Goal: Register for event/course

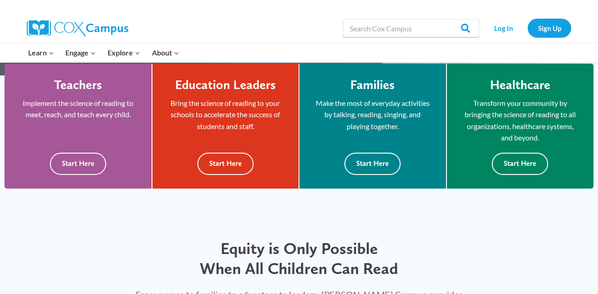
scroll to position [254, 0]
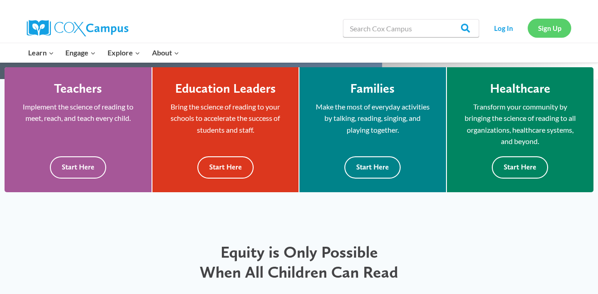
click at [536, 34] on link "Sign Up" at bounding box center [550, 28] width 44 height 19
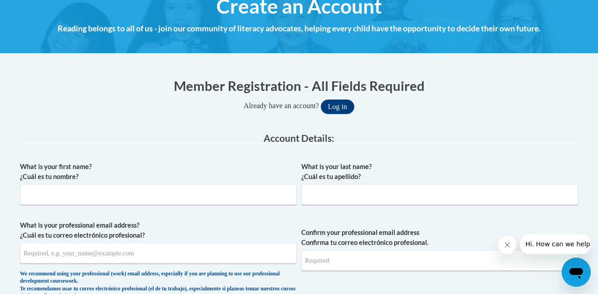
scroll to position [124, 0]
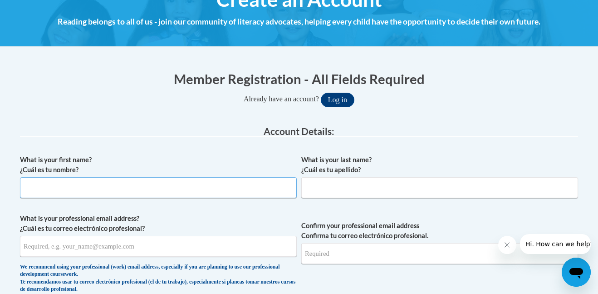
click at [184, 187] on input "What is your first name? ¿Cuál es tu nombre?" at bounding box center [158, 187] width 277 height 21
type input "Kynedi"
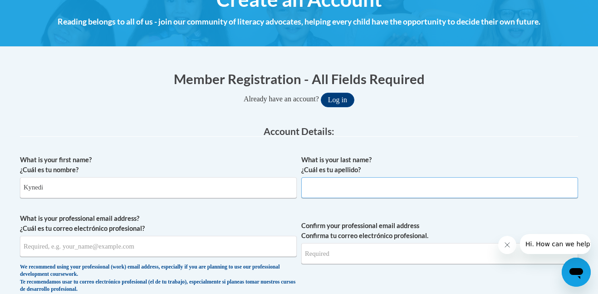
click at [409, 190] on input "What is your last name? ¿Cuál es tu apellido?" at bounding box center [439, 187] width 277 height 21
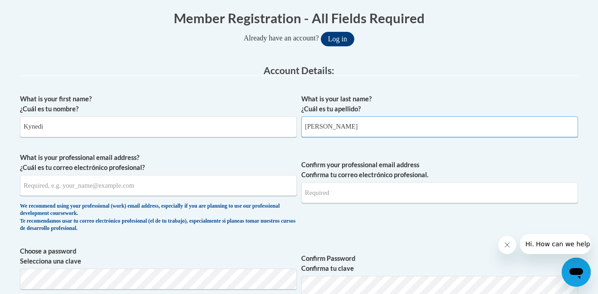
scroll to position [186, 0]
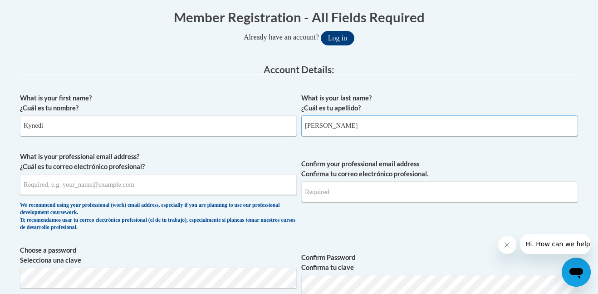
type input "Kimbrell"
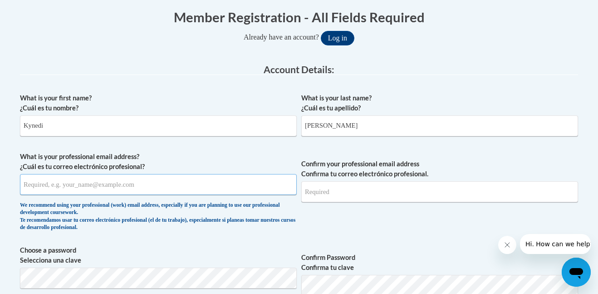
click at [207, 189] on input "What is your professional email address? ¿Cuál es tu correo electrónico profesi…" at bounding box center [158, 184] width 277 height 21
type input "kynedikimbrell11@gmail.com"
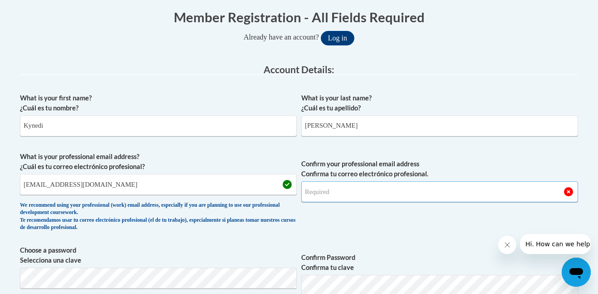
click at [362, 189] on input "Confirm your professional email address Confirma tu correo electrónico profesio…" at bounding box center [439, 191] width 277 height 21
click at [97, 188] on input "kynedikimbrell11@gmail.com" at bounding box center [158, 184] width 277 height 21
click at [331, 189] on input "Confirm your professional email address Confirma tu correo electrónico profesio…" at bounding box center [439, 191] width 277 height 21
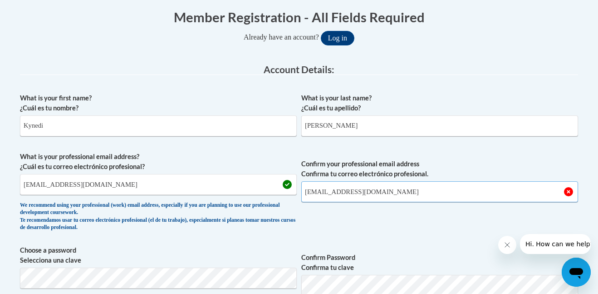
click at [399, 199] on input "kynedikimbrell11@gmail.com" at bounding box center [439, 191] width 277 height 21
type input "kynedikimbrell11@gmail.com"
click at [229, 186] on input "kynedikimbrell11@gmail.com" at bounding box center [158, 184] width 277 height 21
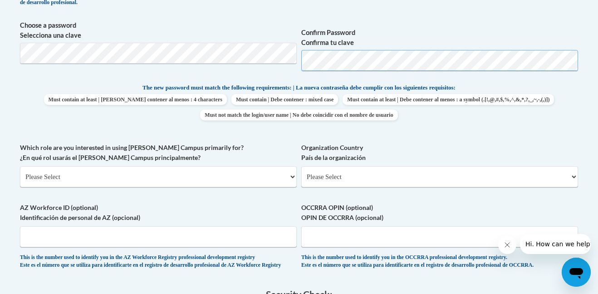
scroll to position [410, 0]
click at [280, 177] on select "Please Select College/University | Colegio/Universidad Community/Nonprofit Part…" at bounding box center [158, 177] width 277 height 21
click at [20, 167] on select "Please Select College/University | Colegio/Universidad Community/Nonprofit Part…" at bounding box center [158, 177] width 277 height 21
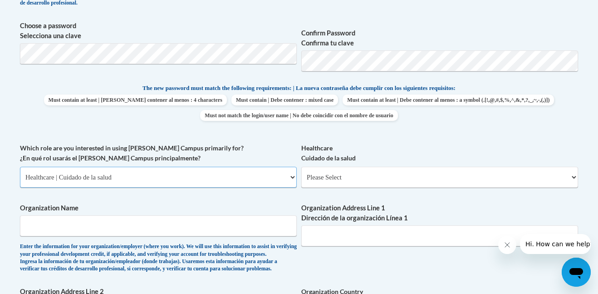
click at [165, 179] on select "Please Select College/University | Colegio/Universidad Community/Nonprofit Part…" at bounding box center [158, 177] width 277 height 21
select select "fbf2d438-af2f-41f8-98f1-81c410e29de3"
click at [20, 167] on select "Please Select College/University | Colegio/Universidad Community/Nonprofit Part…" at bounding box center [158, 177] width 277 height 21
click at [342, 182] on select "Please Select Early Learning/Daycare Teacher/Family Home Care Provider | Maestr…" at bounding box center [439, 177] width 277 height 21
select select "5e2af403-4f2c-4e49-a02f-103e55d7b75b"
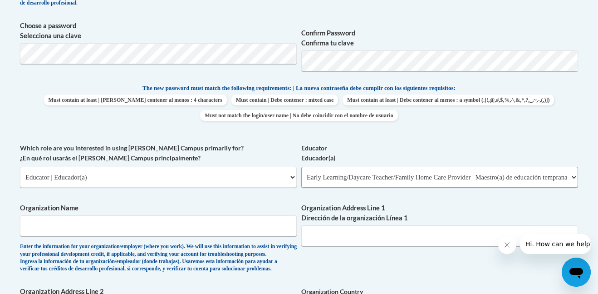
click at [301, 167] on select "Please Select Early Learning/Daycare Teacher/Family Home Care Provider | Maestr…" at bounding box center [439, 177] width 277 height 21
click at [186, 220] on input "Organization Name" at bounding box center [158, 225] width 277 height 21
type input "Pickens High School"
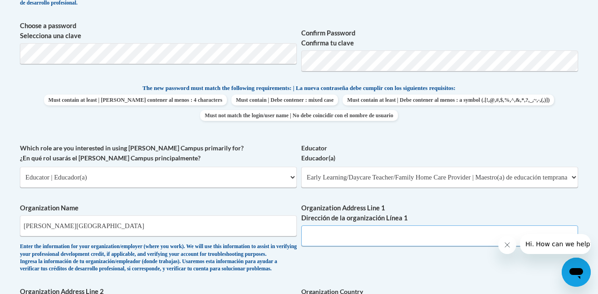
click at [365, 231] on input "Organization Address Line 1 Dirección de la organización Línea 1" at bounding box center [439, 235] width 277 height 21
paste input "Pickens High School, 500 Dragon Dr, Jasper, GA 30143"
click at [368, 238] on input "Pickens High School, 500 Dragon Dr, Jasper, GA 30143" at bounding box center [439, 235] width 277 height 21
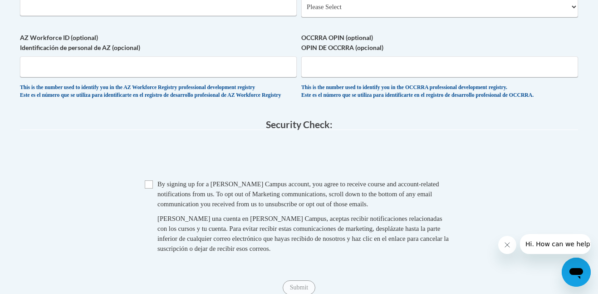
scroll to position [725, 0]
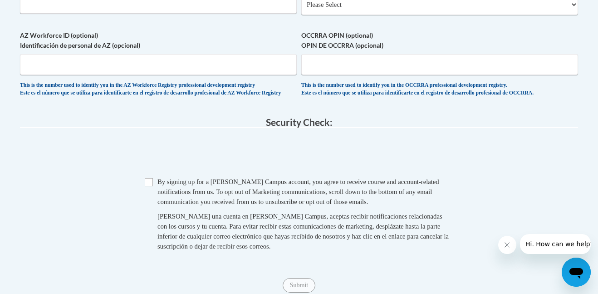
type input "500 Dragon Dr, Jasper, GA 30143"
click at [150, 186] on input "Checkbox" at bounding box center [149, 182] width 8 height 8
checkbox input "true"
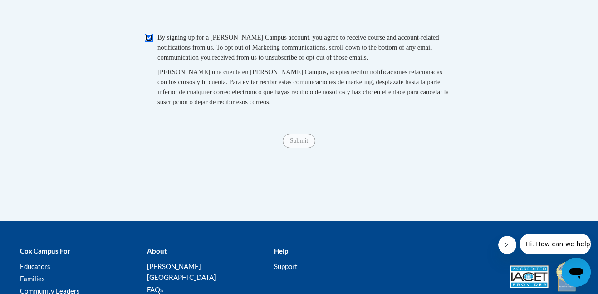
scroll to position [873, 0]
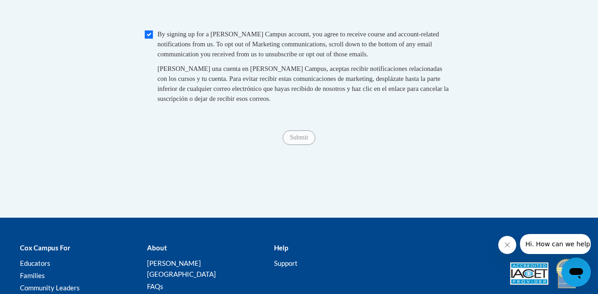
click at [304, 140] on span "Submit" at bounding box center [299, 136] width 33 height 7
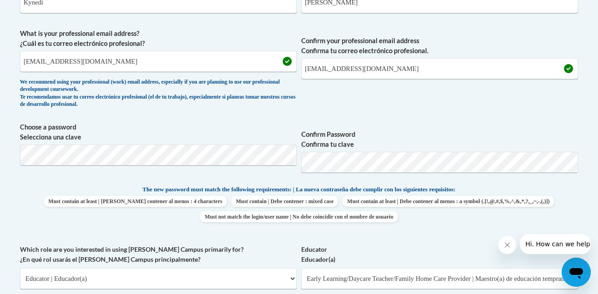
scroll to position [309, 0]
click at [529, 187] on p "The new password must match the following requirements: | La nueva contraseña d…" at bounding box center [299, 188] width 558 height 11
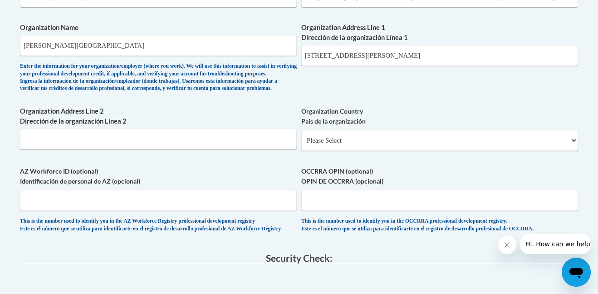
scroll to position [969, 0]
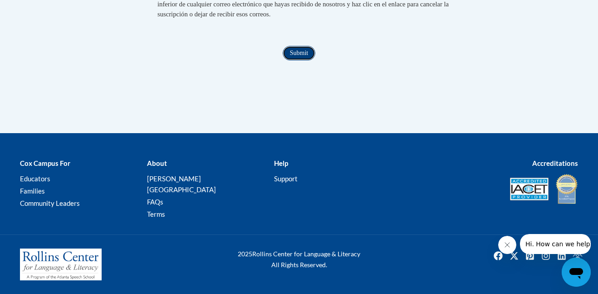
click at [309, 60] on input "Submit" at bounding box center [299, 53] width 33 height 15
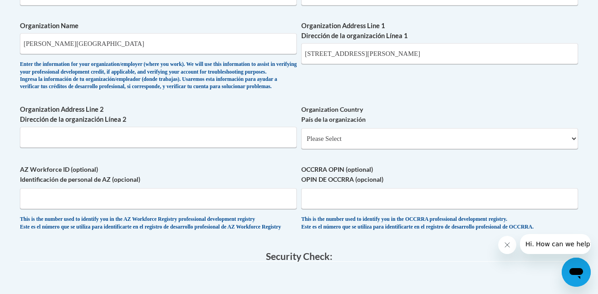
scroll to position [591, 0]
click at [135, 155] on div "Organization Address Line 2 Dirección de la organización Línea 2" at bounding box center [158, 130] width 277 height 50
click at [130, 148] on input "Organization Address Line 2 Dirección de la organización Línea 2" at bounding box center [158, 137] width 277 height 21
click at [382, 209] on input "OCCRRA OPIN (optional) OPIN DE OCCRRA (opcional)" at bounding box center [439, 198] width 277 height 21
click at [256, 148] on input "Organization Address Line 2 Dirección de la organización Línea 2" at bounding box center [158, 137] width 277 height 21
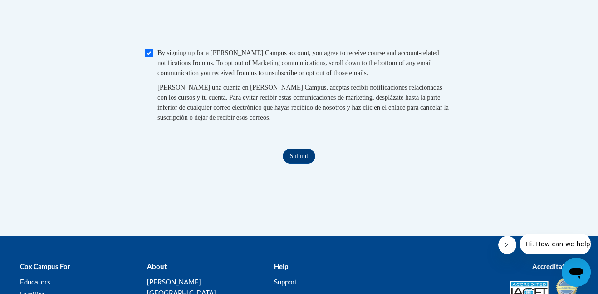
scroll to position [857, 0]
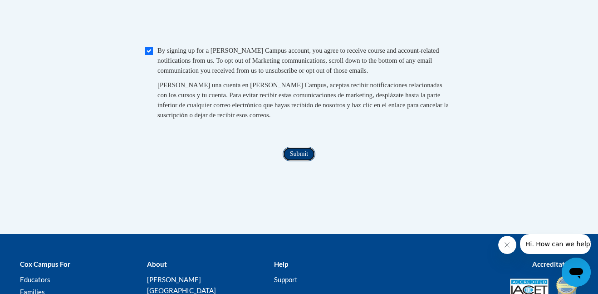
click at [309, 161] on input "Submit" at bounding box center [299, 154] width 33 height 15
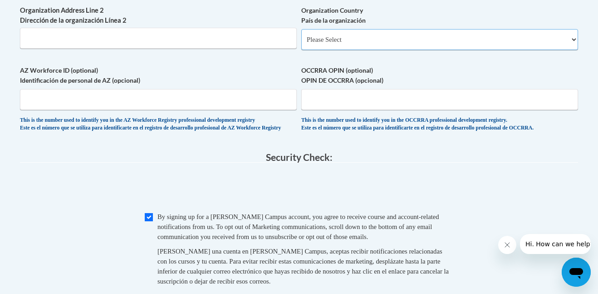
scroll to position [676, 0]
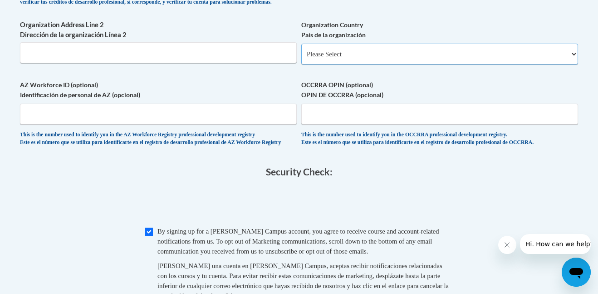
click at [327, 64] on select "Please Select United States | Estados Unidos Outside of the United States | Fue…" at bounding box center [439, 54] width 277 height 21
select select "ad49bcad-a171-4b2e-b99c-48b446064914"
click at [301, 58] on select "Please Select United States | Estados Unidos Outside of the United States | Fue…" at bounding box center [439, 54] width 277 height 21
select select
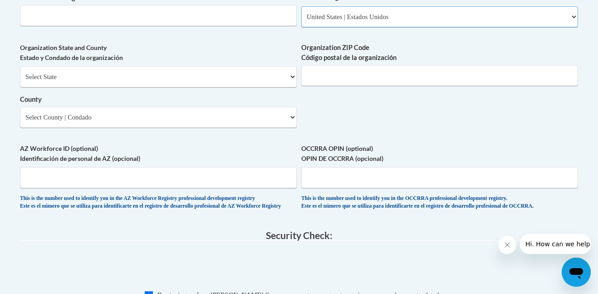
scroll to position [712, 0]
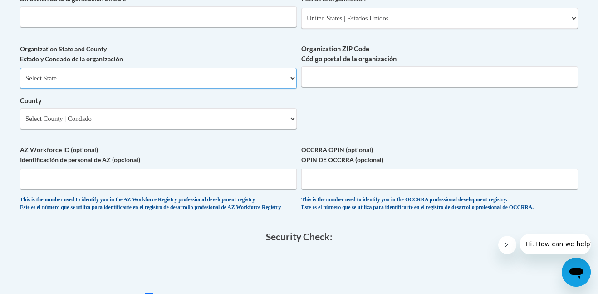
click at [233, 88] on select "Select State Alabama Alaska Arizona Arkansas California Colorado Connecticut De…" at bounding box center [158, 78] width 277 height 21
select select "Georgia"
click at [20, 83] on select "Select State Alabama Alaska Arizona Arkansas California Colorado Connecticut De…" at bounding box center [158, 78] width 277 height 21
click at [371, 87] on input "Organization ZIP Code Código postal de la organización" at bounding box center [439, 76] width 277 height 21
type input "30143"
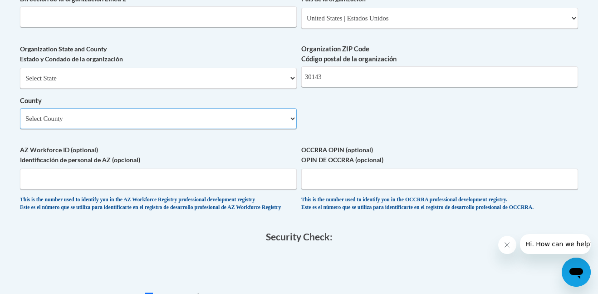
click at [271, 125] on select "Select County Appling Atkinson Bacon Baker Baldwin Banks Barrow Bartow Ben Hill…" at bounding box center [158, 118] width 277 height 21
select select "Pickens"
click at [20, 123] on select "Select County Appling Atkinson Bacon Baker Baldwin Banks Barrow Bartow Ben Hill…" at bounding box center [158, 118] width 277 height 21
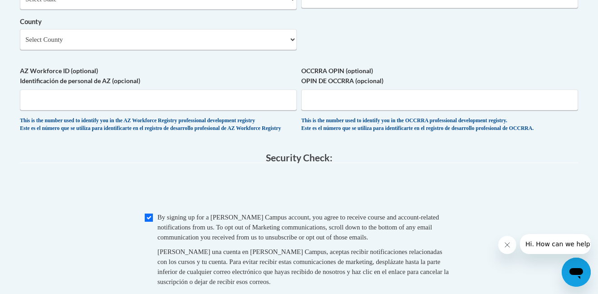
scroll to position [755, 0]
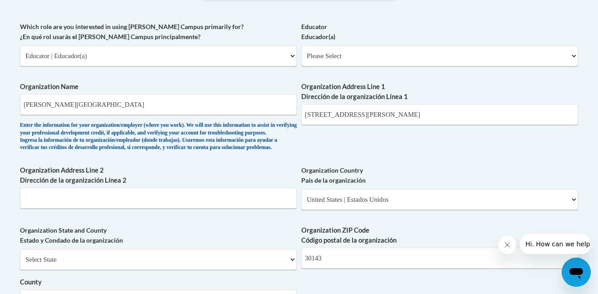
scroll to position [534, 0]
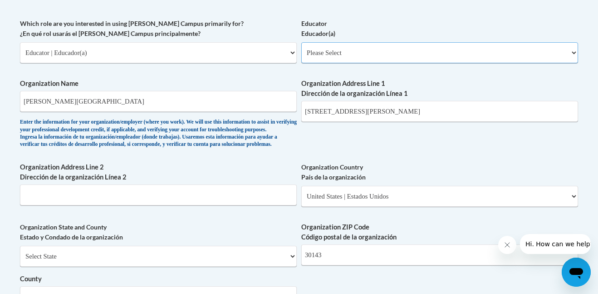
click at [331, 56] on select "Please Select Early Learning/Daycare Teacher/Family Home Care Provider | Maestr…" at bounding box center [439, 52] width 277 height 21
select select "5e2af403-4f2c-4e49-a02f-103e55d7b75b"
click at [301, 42] on select "Please Select Early Learning/Daycare Teacher/Family Home Care Provider | Maestr…" at bounding box center [439, 52] width 277 height 21
select select "null"
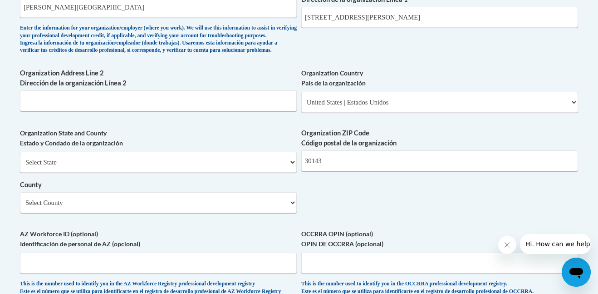
scroll to position [628, 0]
click at [188, 172] on select "Select State Alabama Alaska Arizona Arkansas California Colorado Connecticut De…" at bounding box center [158, 161] width 277 height 21
select select "Georgia"
click at [20, 166] on select "Select State Alabama Alaska Arizona Arkansas California Colorado Connecticut De…" at bounding box center [158, 161] width 277 height 21
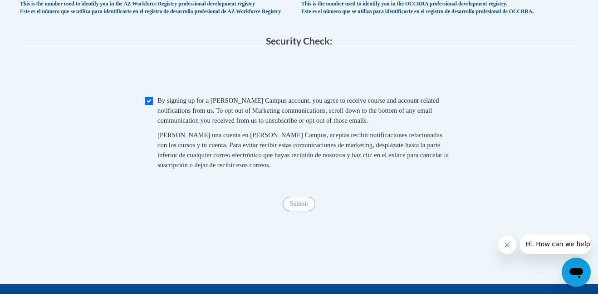
scroll to position [910, 0]
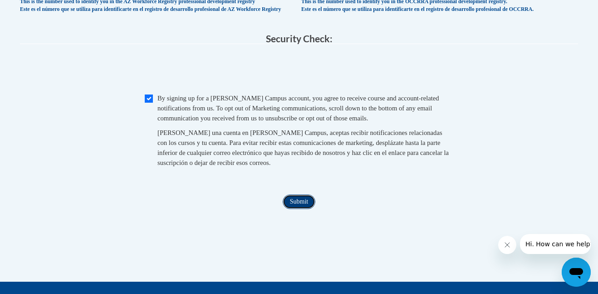
click at [302, 209] on input "Submit" at bounding box center [299, 201] width 33 height 15
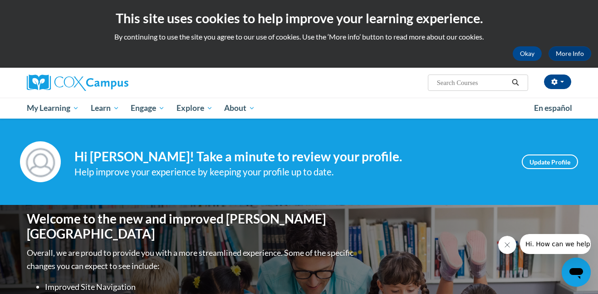
click at [441, 84] on input "Search..." at bounding box center [472, 82] width 73 height 11
type input "build my brain"
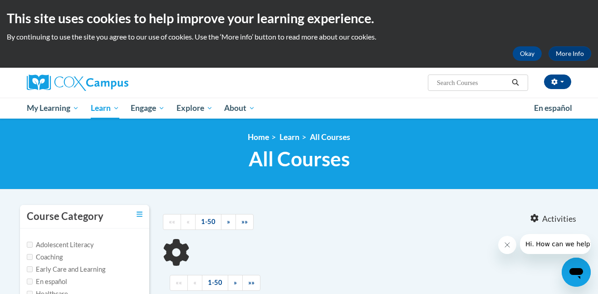
type input "build my brain"
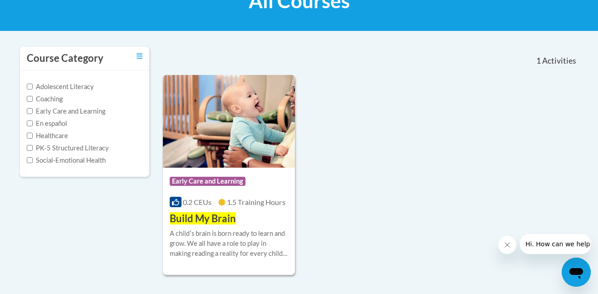
scroll to position [159, 0]
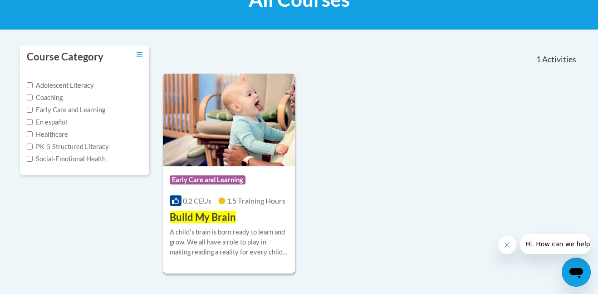
click at [230, 120] on img at bounding box center [229, 120] width 132 height 93
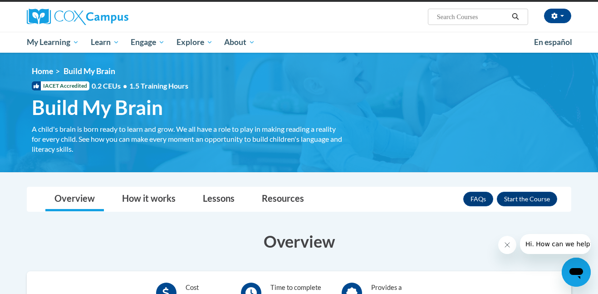
scroll to position [69, 0]
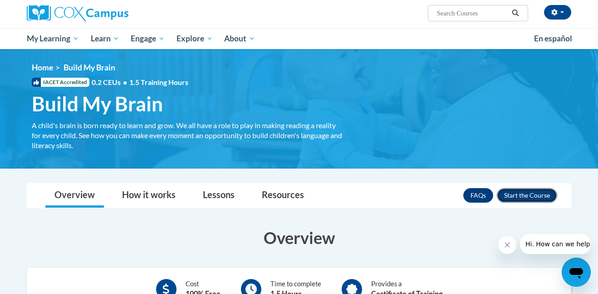
click at [522, 191] on button "Enroll" at bounding box center [527, 195] width 60 height 15
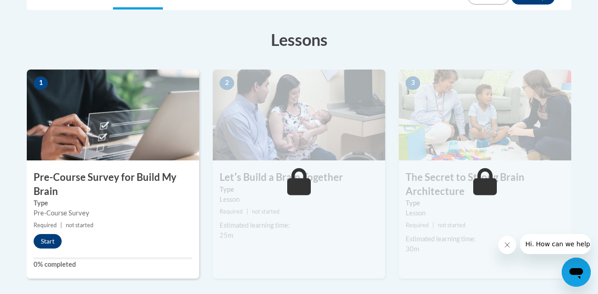
scroll to position [240, 0]
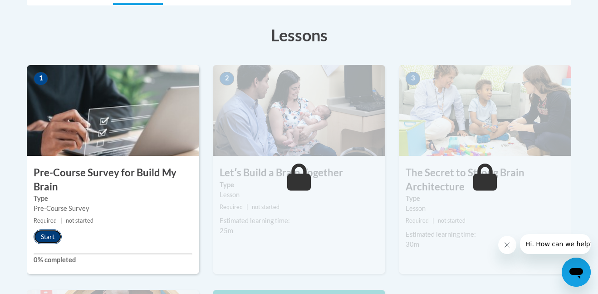
click at [47, 235] on button "Start" at bounding box center [48, 236] width 28 height 15
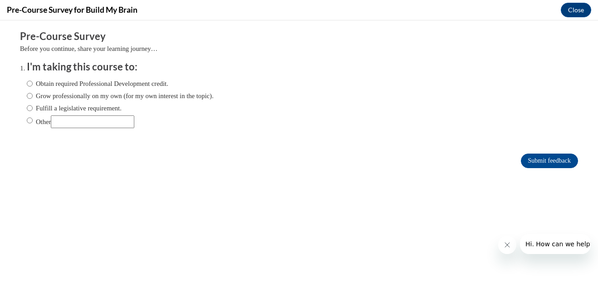
scroll to position [0, 0]
click at [30, 93] on input "Grow professionally on my own (for my own interest in the topic)." at bounding box center [30, 96] width 6 height 10
radio input "true"
click at [526, 163] on input "Submit feedback" at bounding box center [549, 160] width 57 height 15
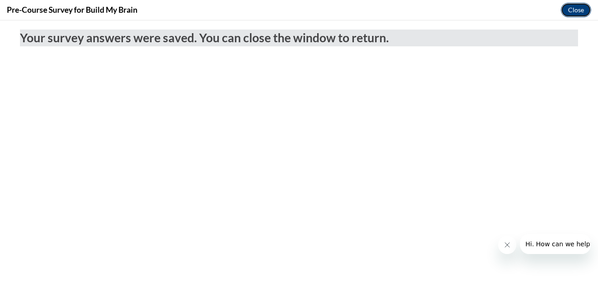
click at [568, 11] on button "Close" at bounding box center [576, 10] width 30 height 15
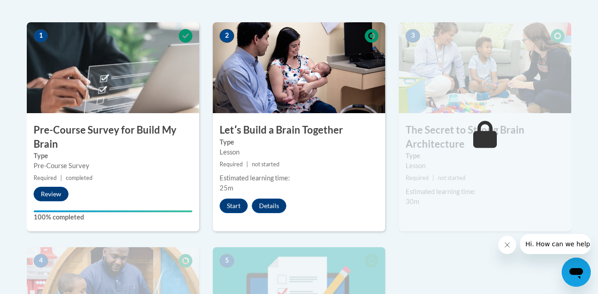
scroll to position [287, 0]
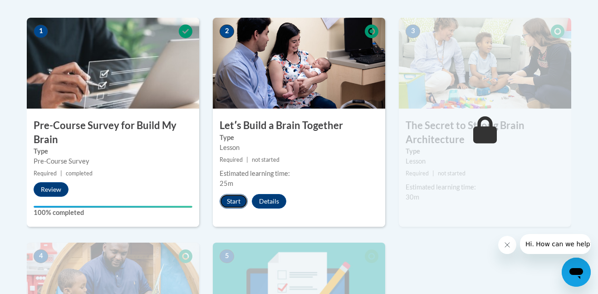
click at [230, 200] on button "Start" at bounding box center [234, 201] width 28 height 15
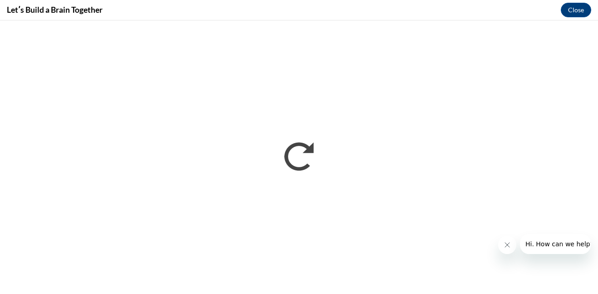
scroll to position [0, 0]
click at [511, 239] on button "Close message from company" at bounding box center [507, 244] width 18 height 18
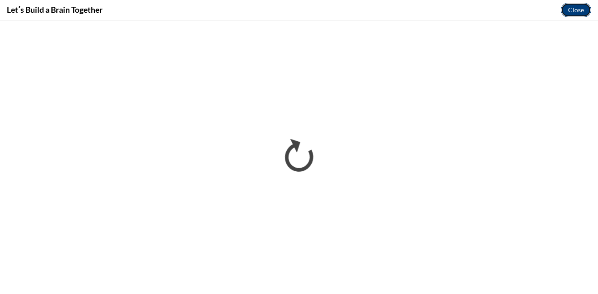
click at [570, 12] on button "Close" at bounding box center [576, 10] width 30 height 15
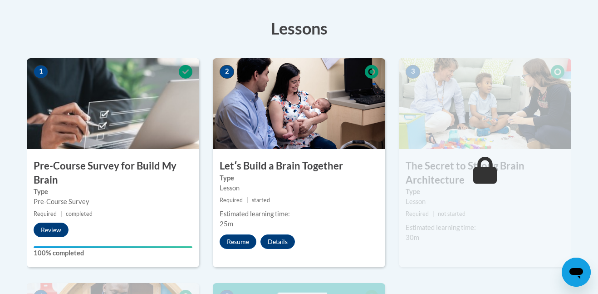
scroll to position [250, 0]
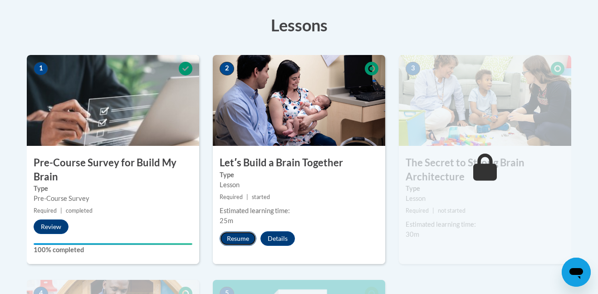
click at [240, 235] on button "Resume" at bounding box center [238, 238] width 37 height 15
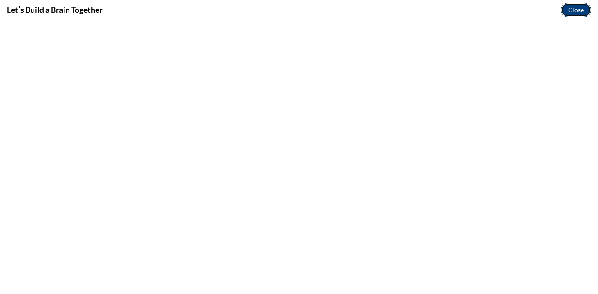
click at [582, 12] on button "Close" at bounding box center [576, 10] width 30 height 15
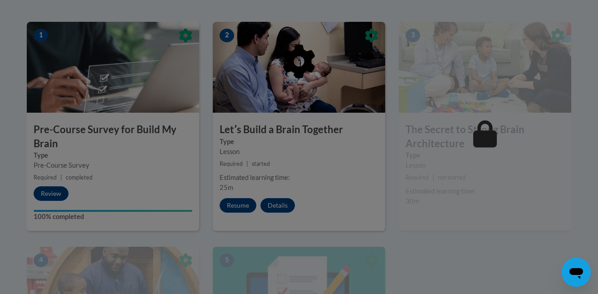
scroll to position [285, 0]
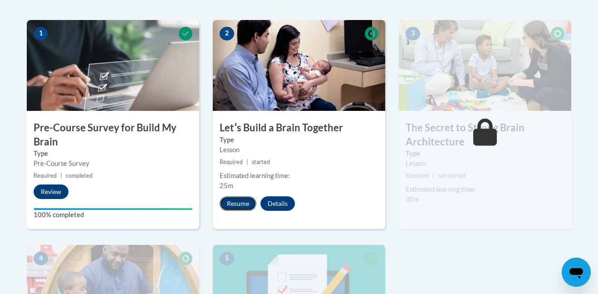
click at [235, 202] on button "Resume" at bounding box center [238, 203] width 37 height 15
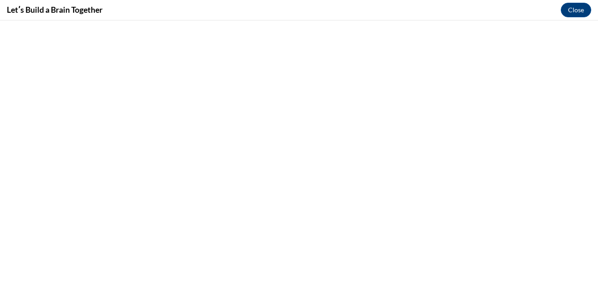
click at [79, 8] on h4 "Letʹs Build a Brain Together" at bounding box center [55, 9] width 96 height 11
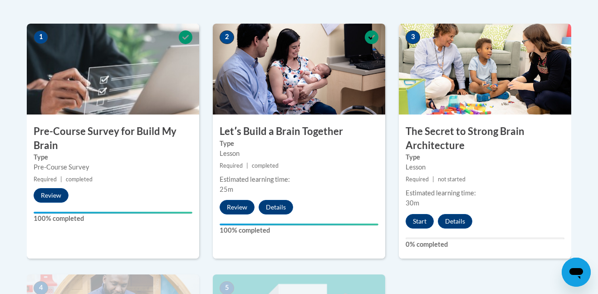
scroll to position [283, 0]
